Goal: Communication & Community: Answer question/provide support

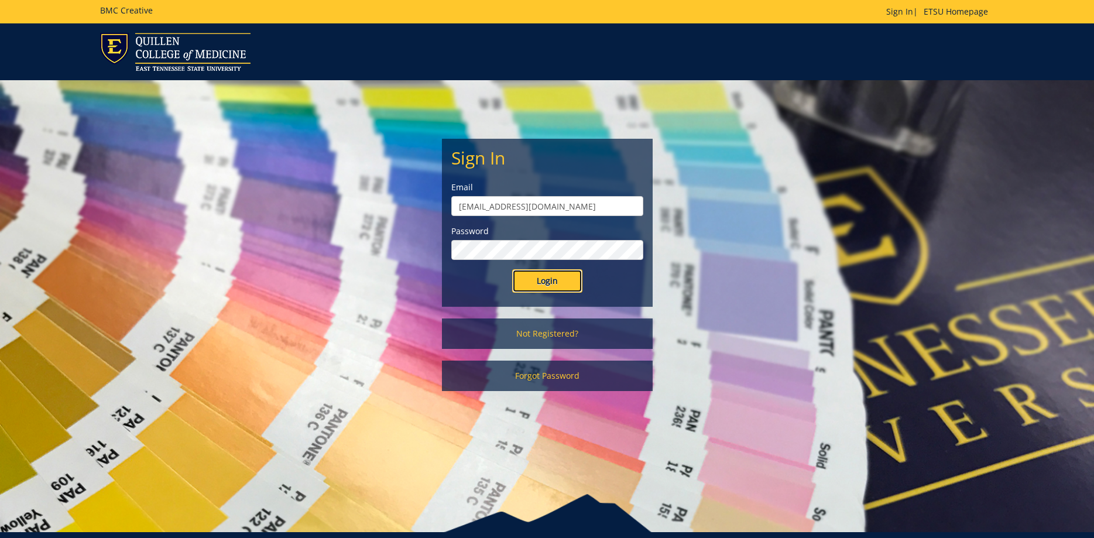
drag, startPoint x: 539, startPoint y: 280, endPoint x: 4, endPoint y: 163, distance: 547.7
click at [539, 279] on input "Login" at bounding box center [547, 280] width 70 height 23
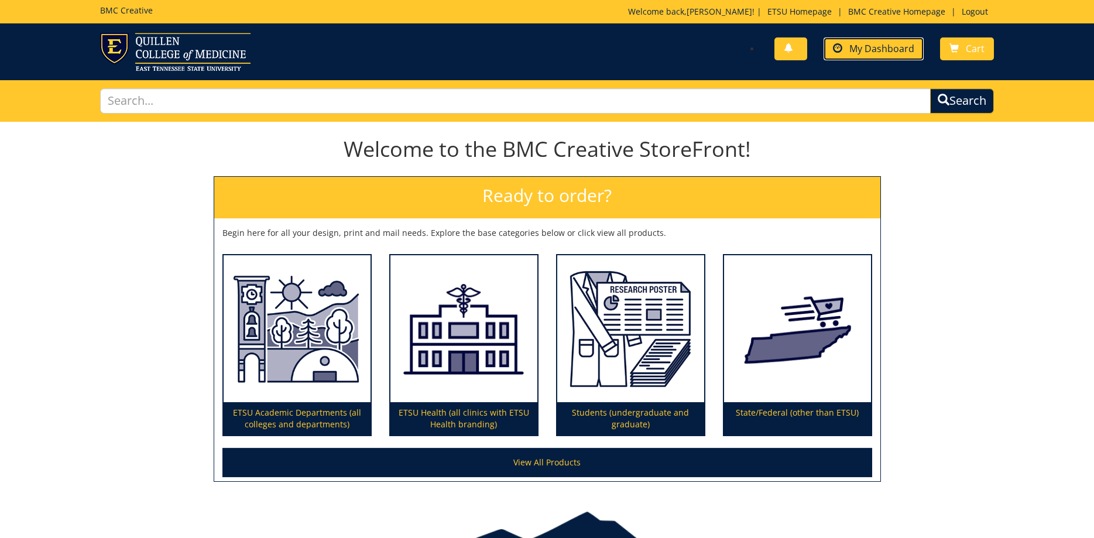
click at [866, 46] on span "My Dashboard" at bounding box center [881, 48] width 65 height 13
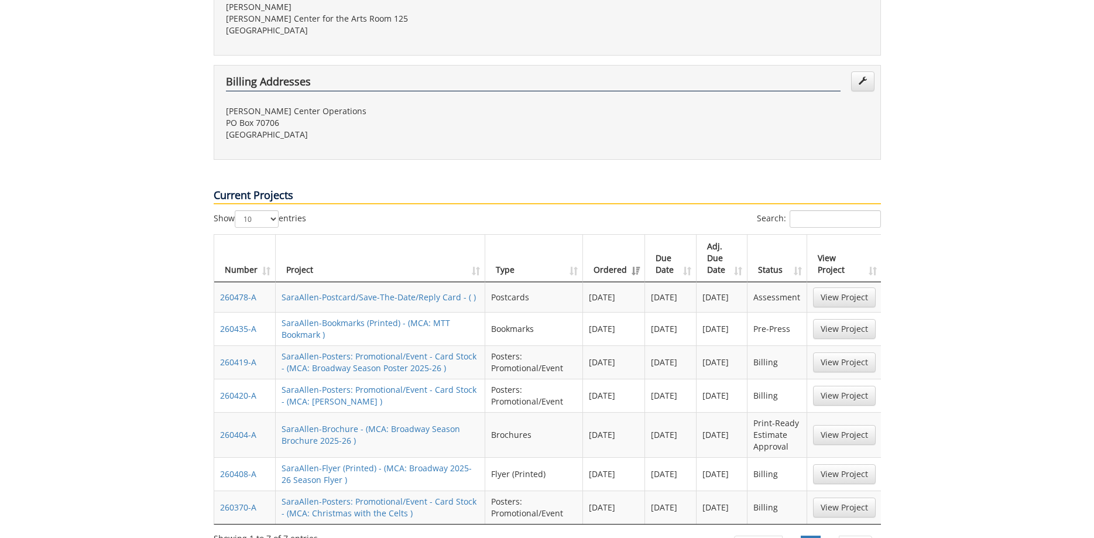
scroll to position [418, 0]
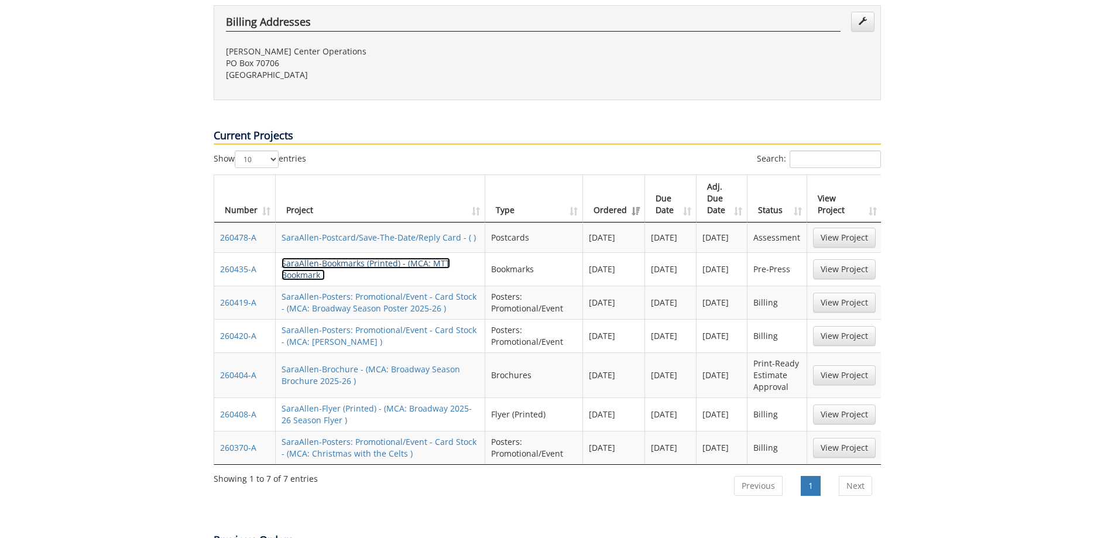
click at [411, 258] on link "SaraAllen-Bookmarks (Printed) - (MCA: MTT Bookmark )" at bounding box center [366, 269] width 169 height 23
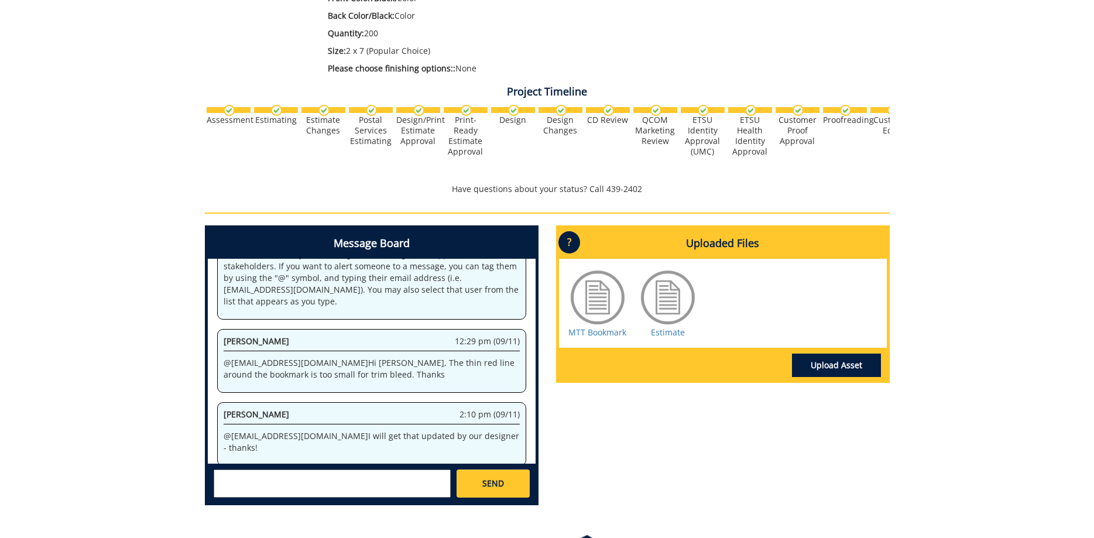
scroll to position [386, 0]
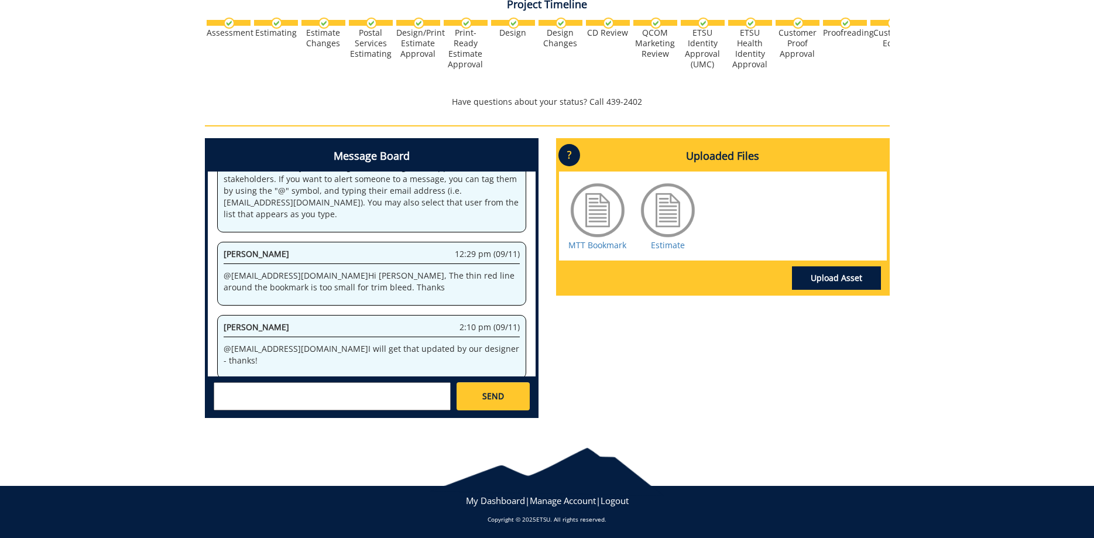
click at [404, 389] on textarea at bounding box center [332, 396] width 237 height 28
type textarea "@[EMAIL_ADDRESS][DOMAIN_NAME] Updated."
click at [815, 270] on link "Upload Asset" at bounding box center [836, 277] width 89 height 23
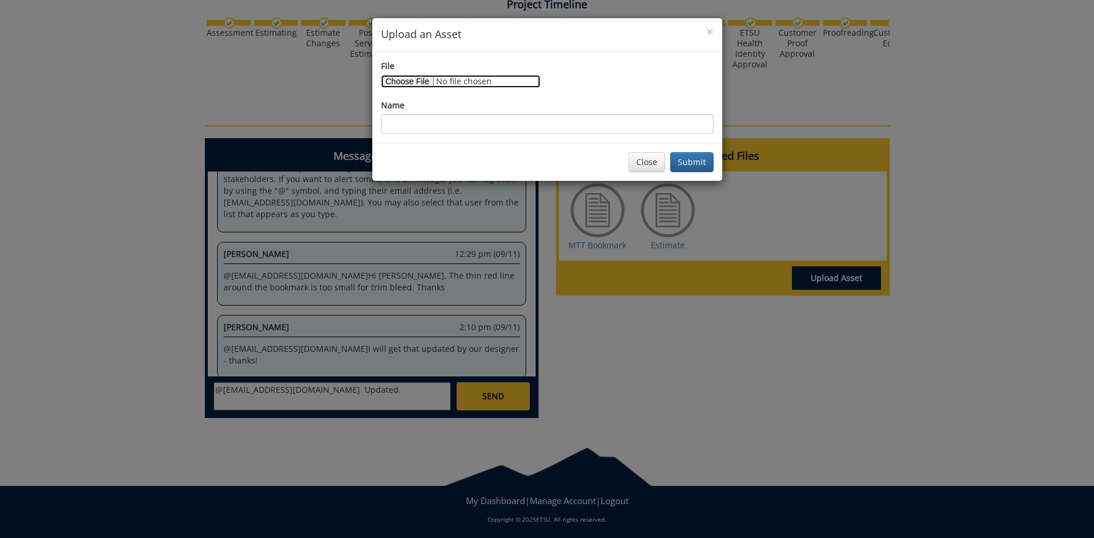
click at [406, 84] on input "File" at bounding box center [460, 81] width 159 height 13
type input "C:\fakepath\MTT_Bookmark_2x7_v3._ForPrintV2.pdf"
click at [530, 121] on input "Name" at bounding box center [547, 124] width 333 height 20
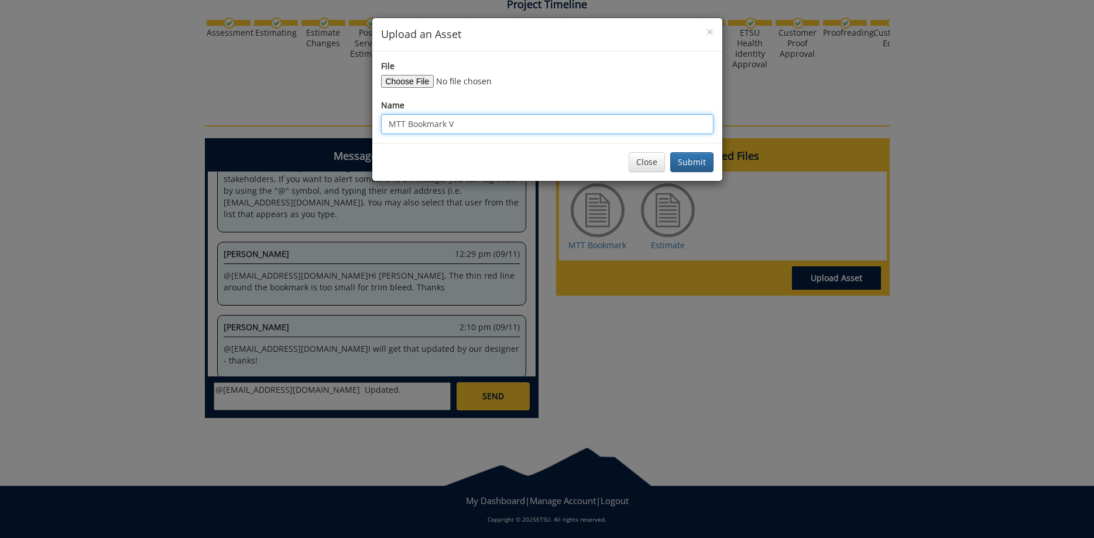
type input "MTT Bookmark V2"
click at [670, 152] on button "Submit" at bounding box center [691, 162] width 43 height 20
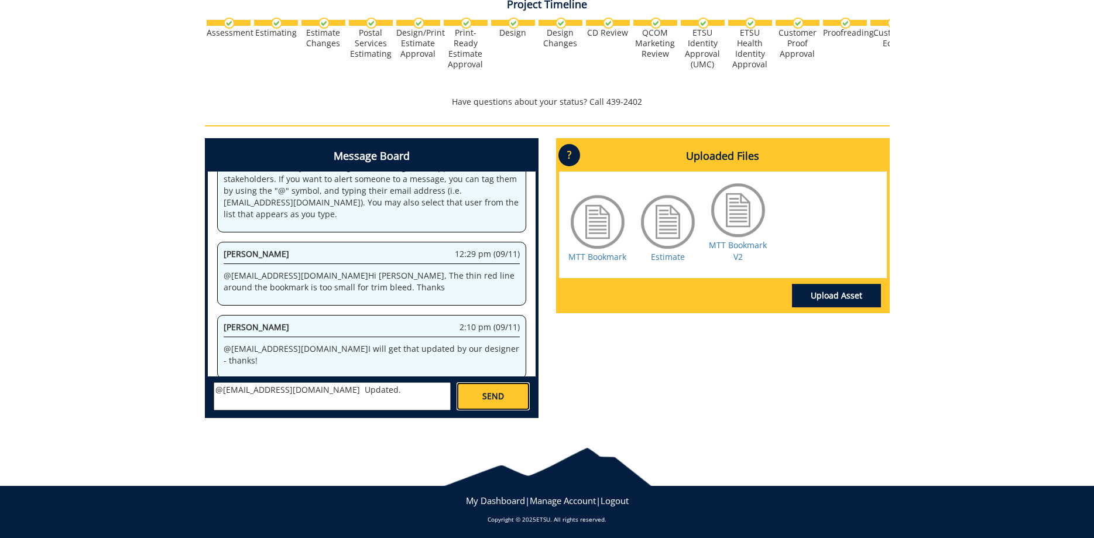
click at [499, 384] on link "SEND" at bounding box center [493, 396] width 73 height 28
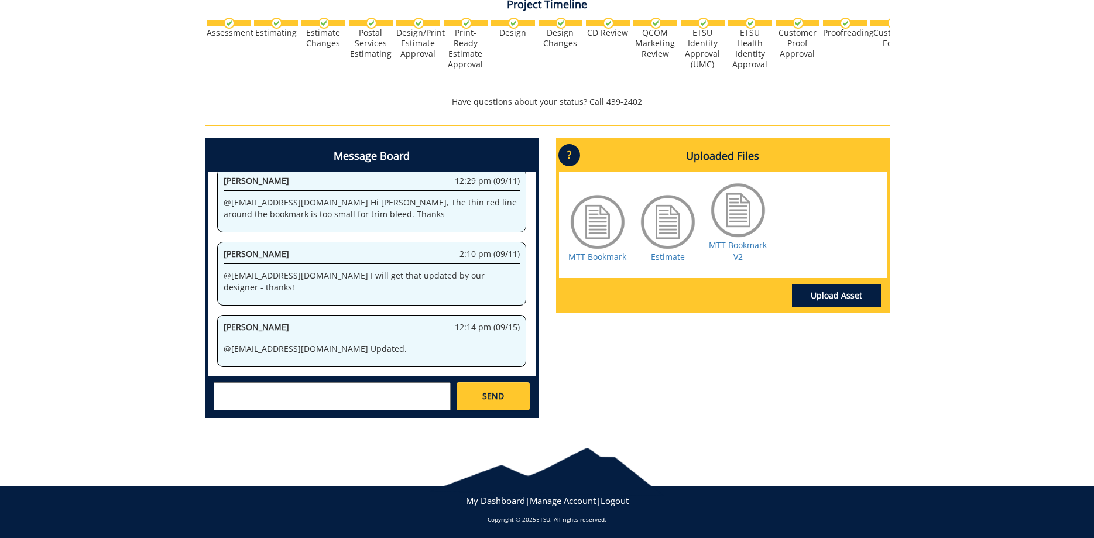
scroll to position [8632, 0]
